Goal: Navigation & Orientation: Go to known website

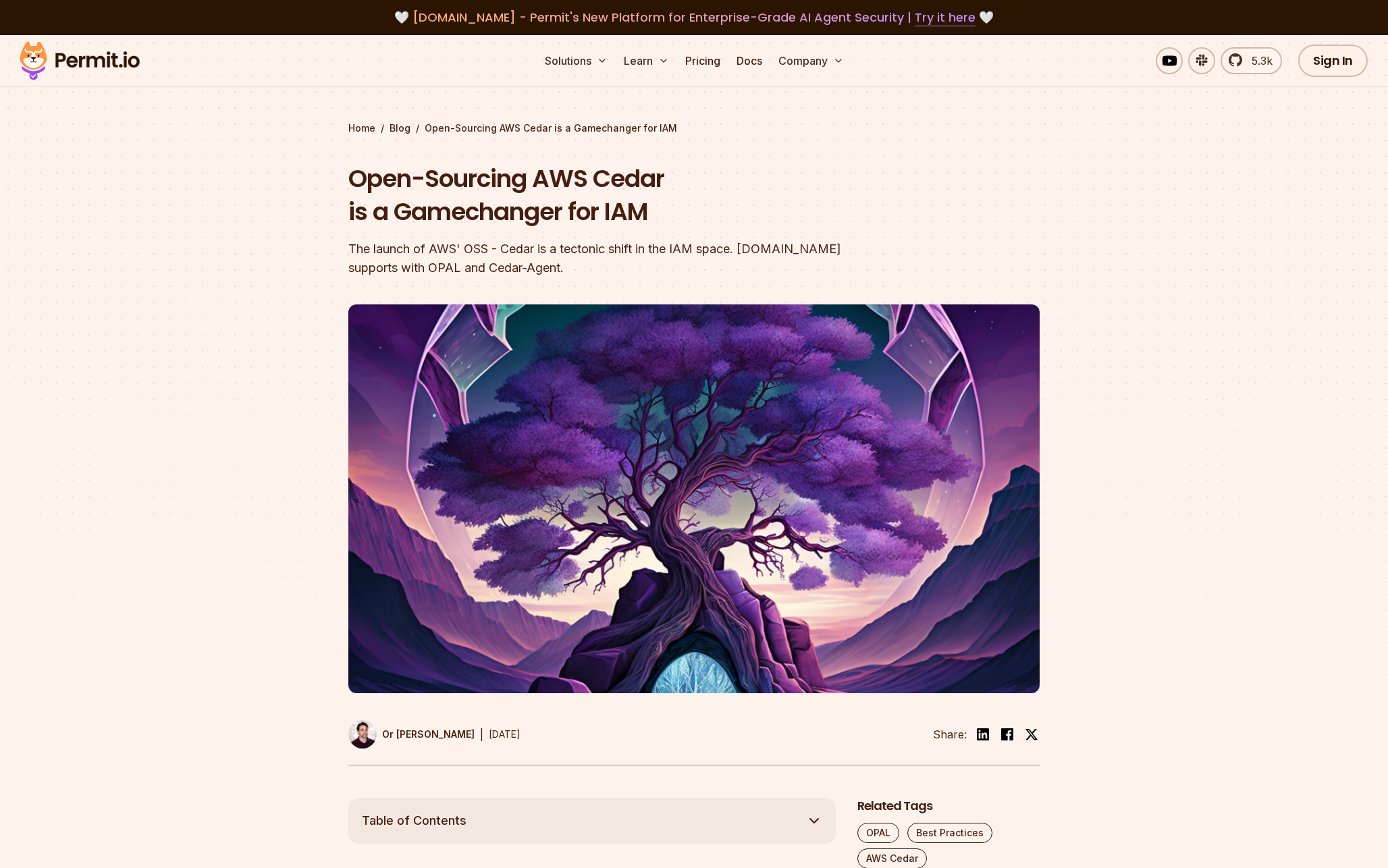
click at [137, 63] on img at bounding box center [80, 60] width 132 height 46
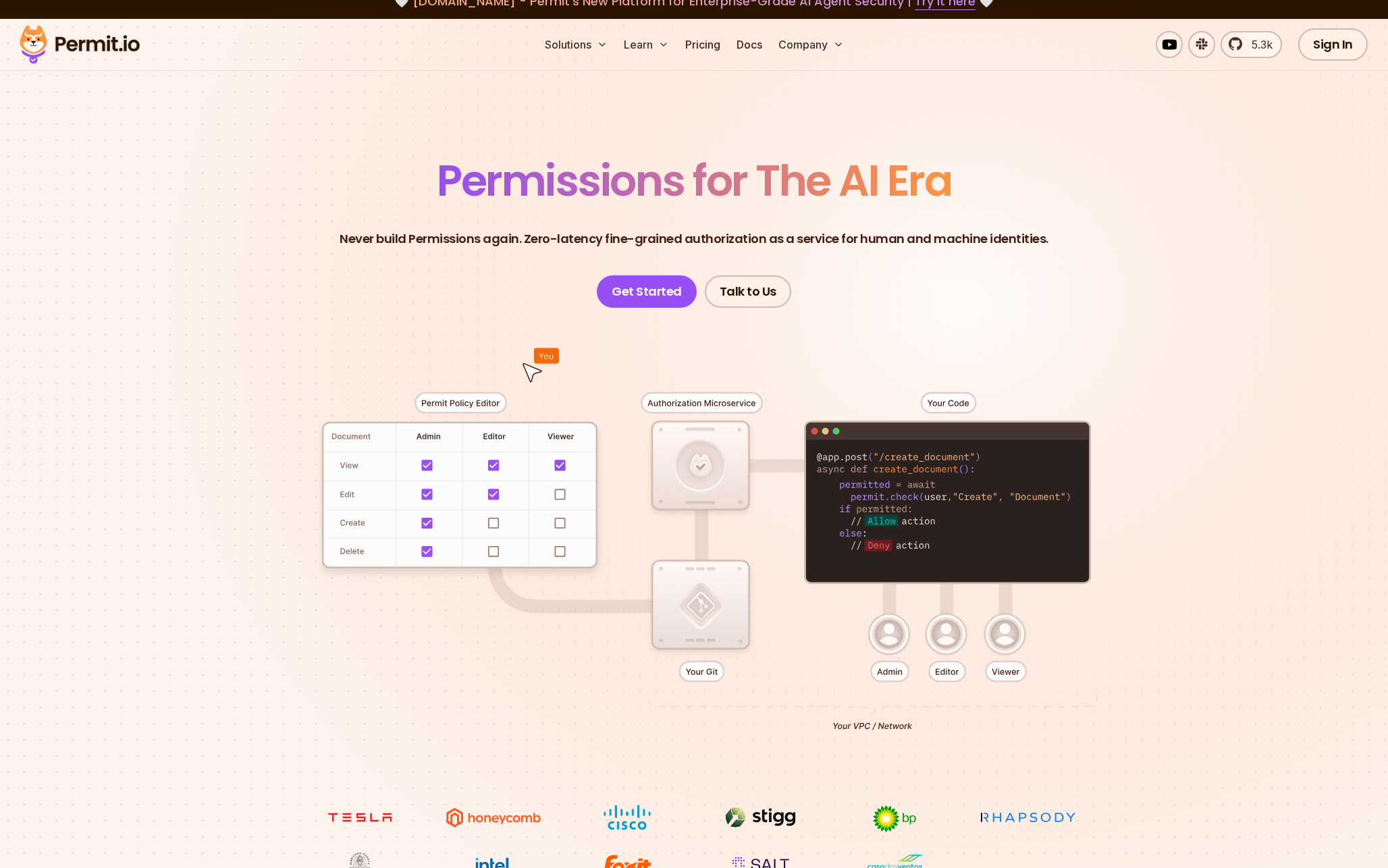
scroll to position [18, 0]
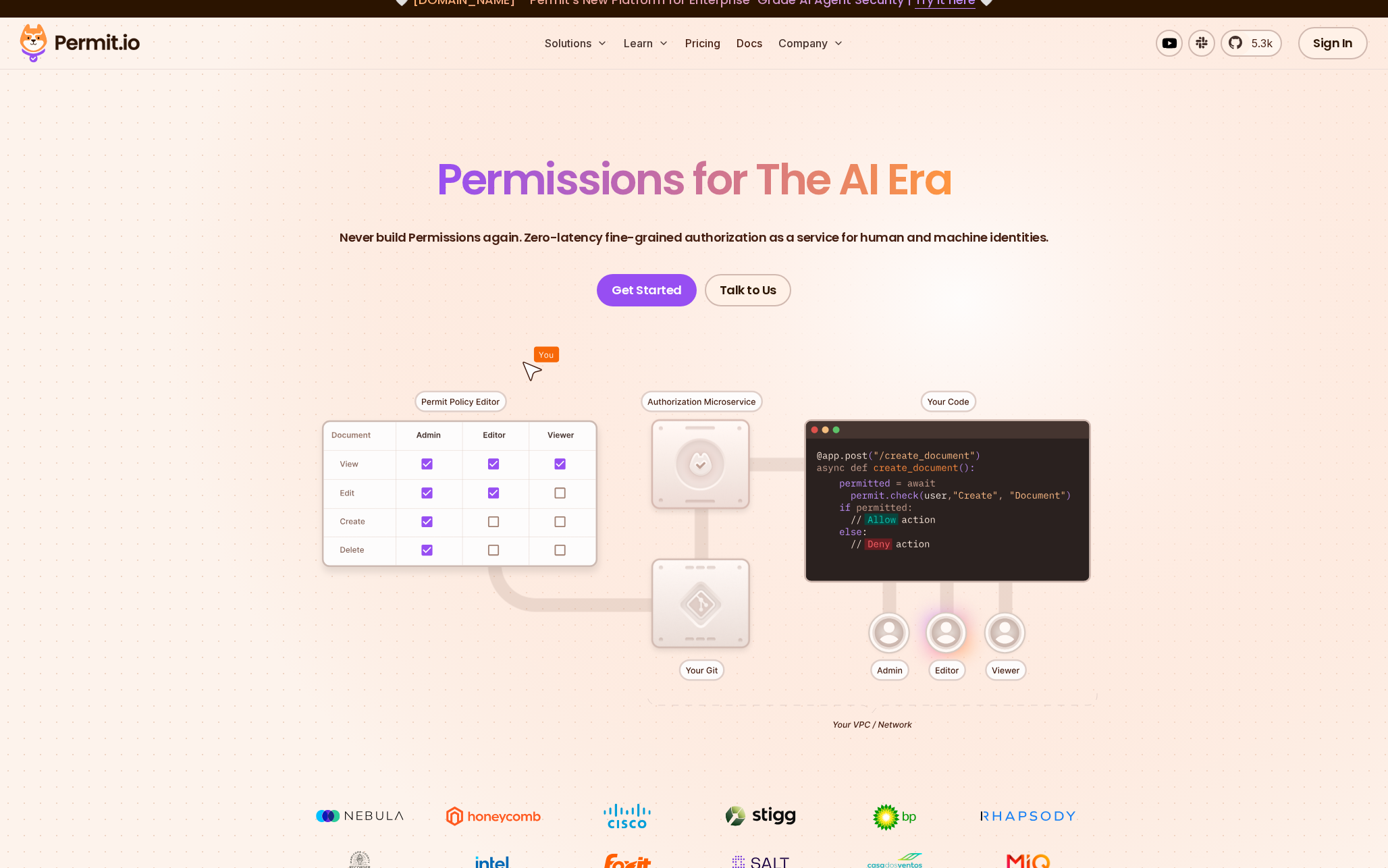
click at [702, 461] on div at bounding box center [694, 555] width 945 height 497
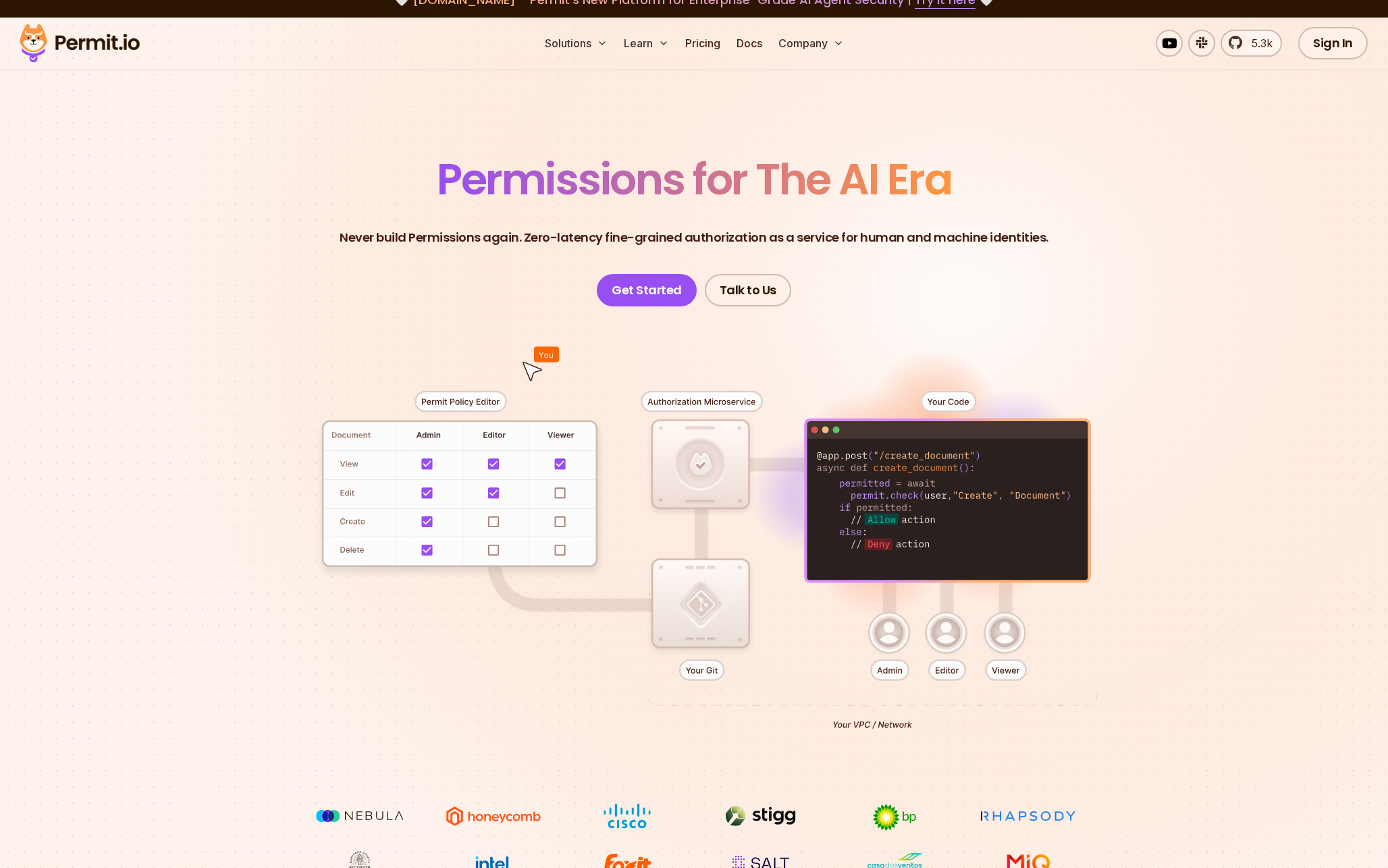
click at [561, 492] on div at bounding box center [694, 555] width 945 height 497
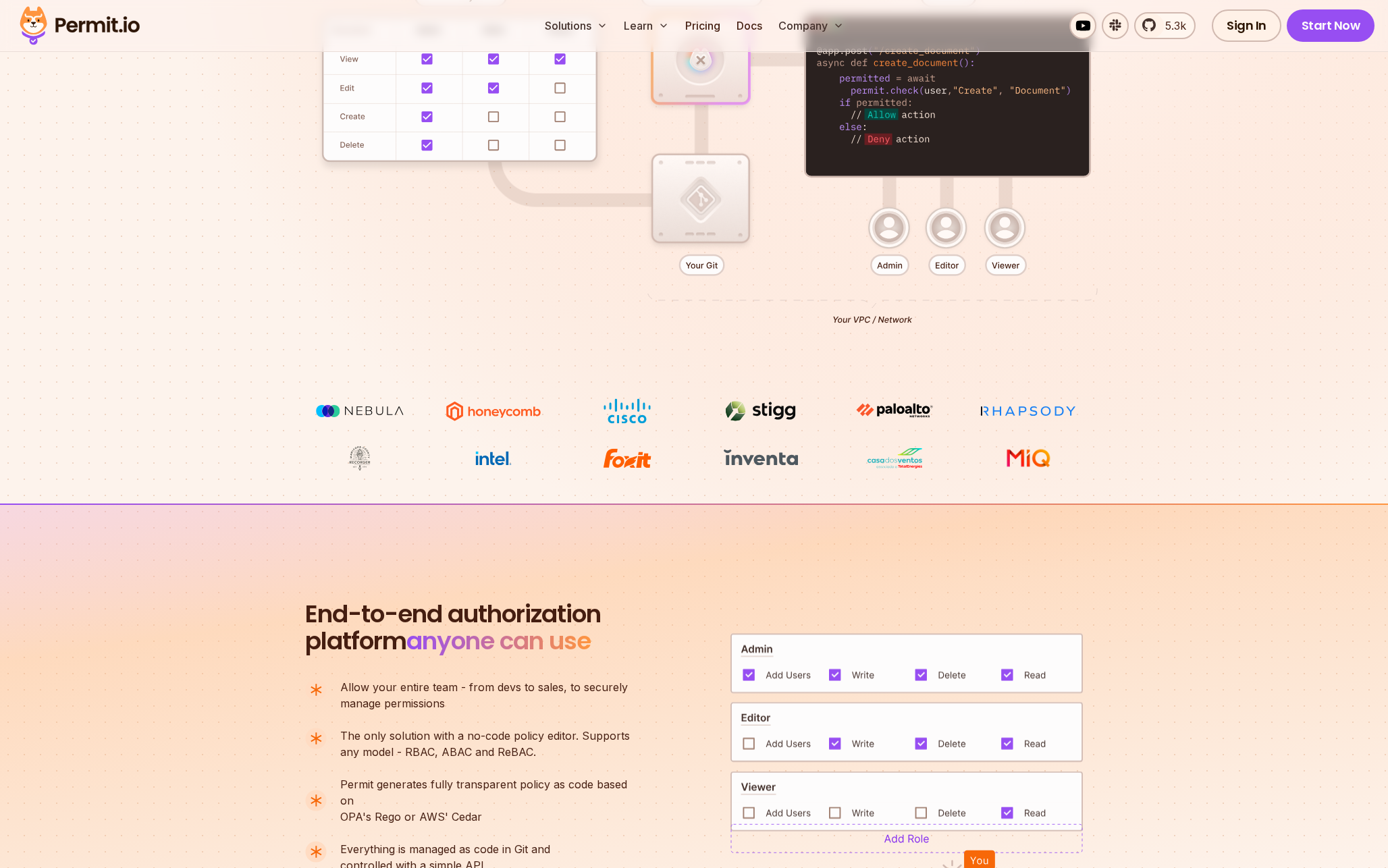
scroll to position [1104, 0]
